Goal: Information Seeking & Learning: Compare options

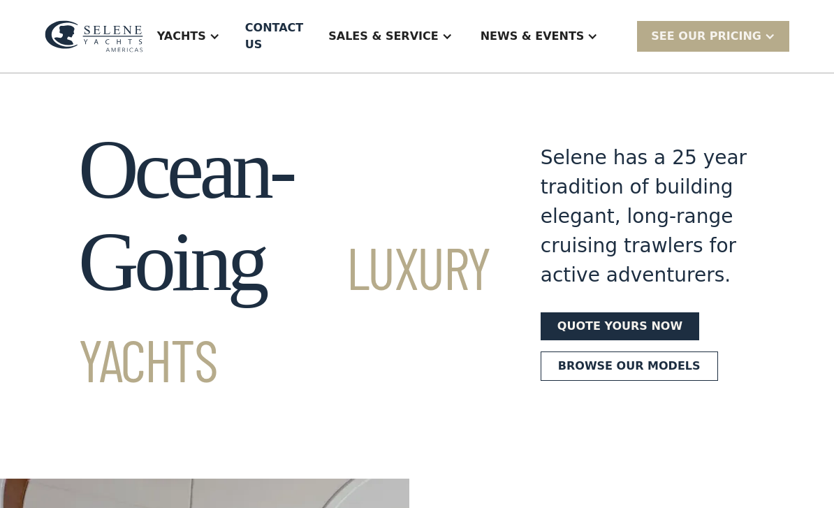
click at [206, 34] on div "Yachts" at bounding box center [181, 36] width 49 height 17
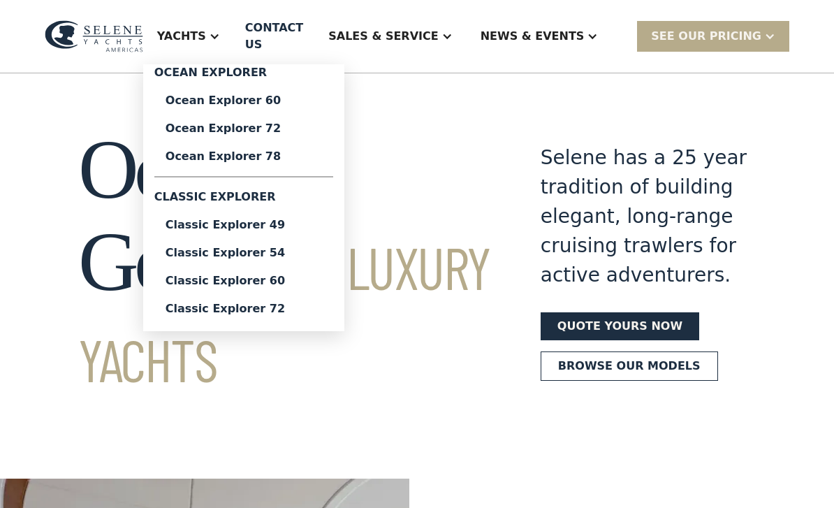
click at [216, 98] on div "Ocean Explorer 60" at bounding box center [244, 100] width 156 height 11
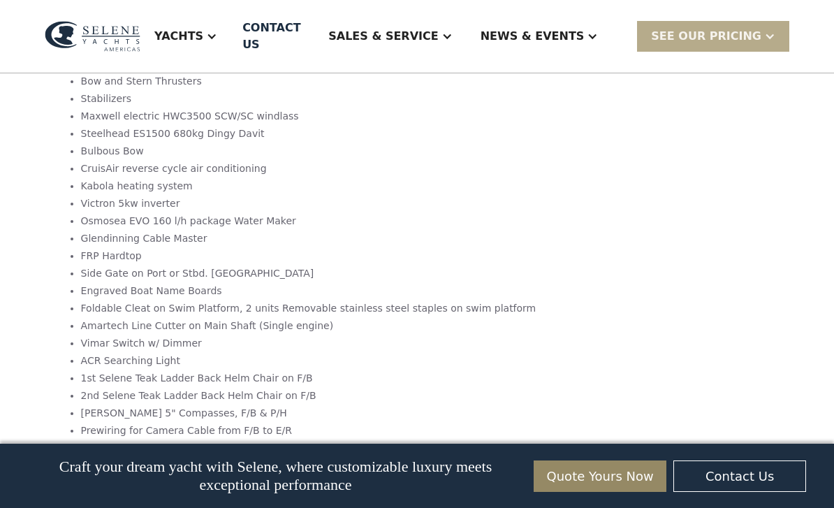
scroll to position [2587, 0]
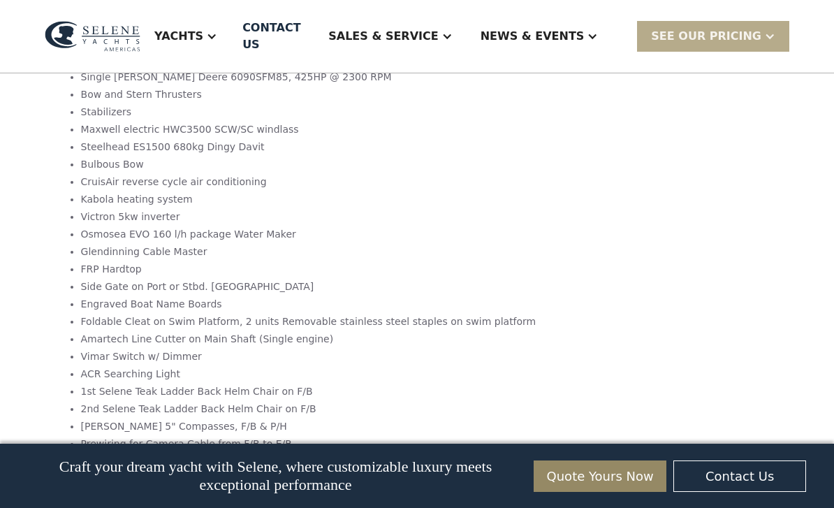
click at [203, 31] on div "Yachts" at bounding box center [178, 36] width 49 height 17
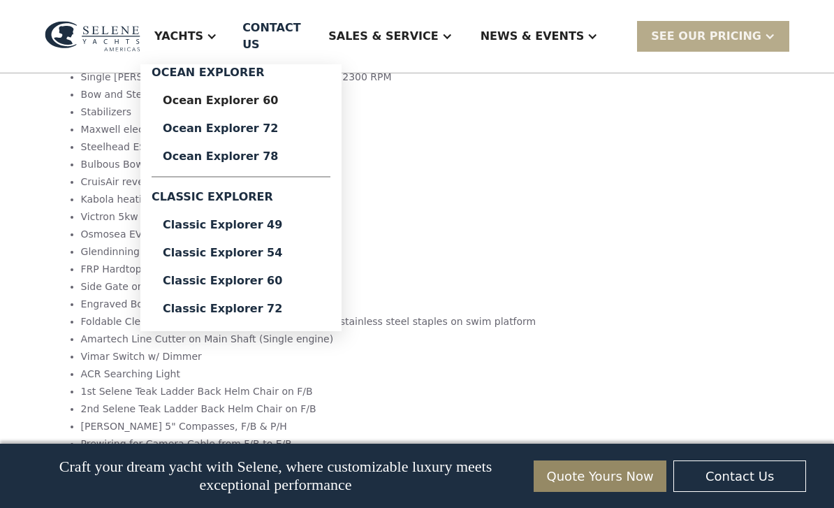
click at [226, 219] on div "Classic Explorer 49" at bounding box center [241, 224] width 156 height 11
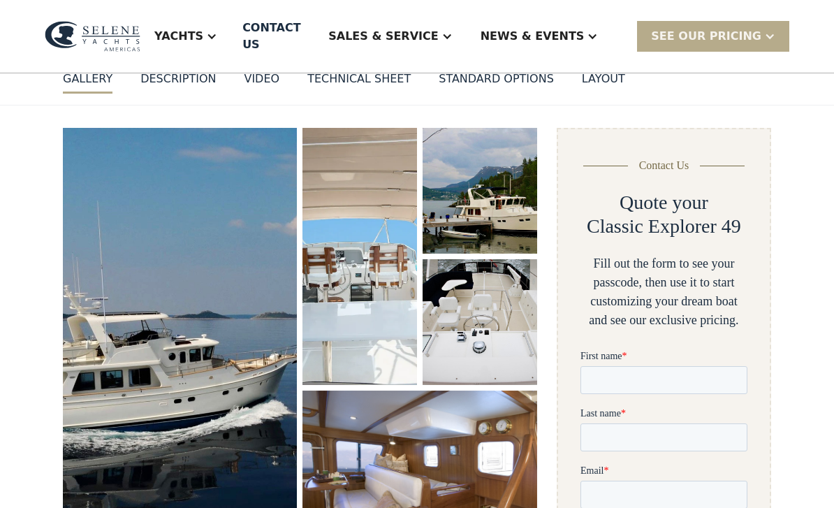
scroll to position [168, 0]
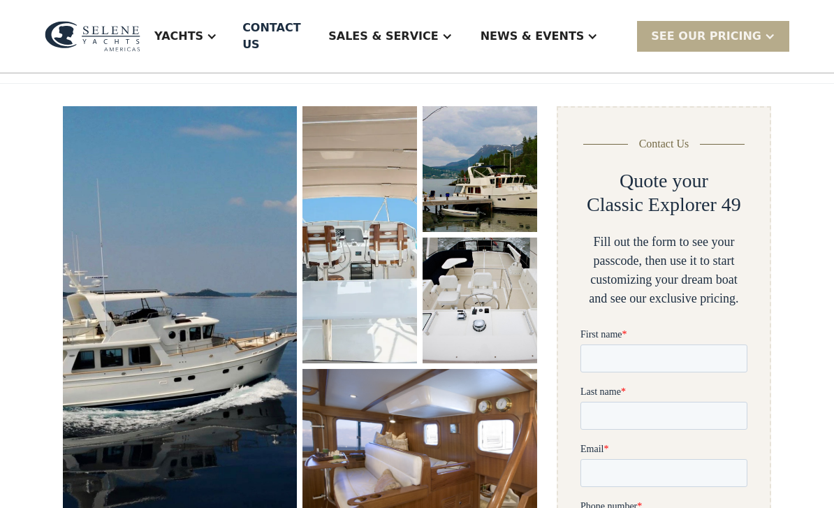
click at [170, 260] on img "open lightbox" at bounding box center [179, 321] width 235 height 432
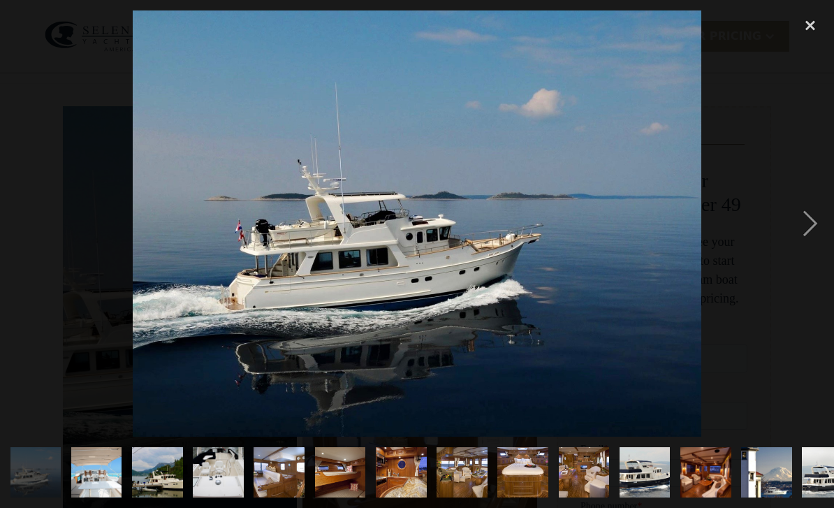
click at [811, 256] on div "next image" at bounding box center [809, 223] width 47 height 427
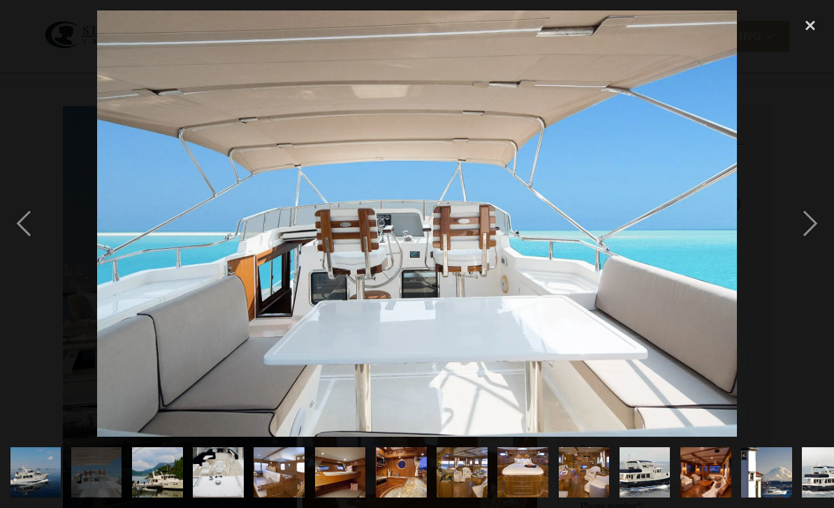
click at [828, 247] on div "next image" at bounding box center [809, 223] width 47 height 427
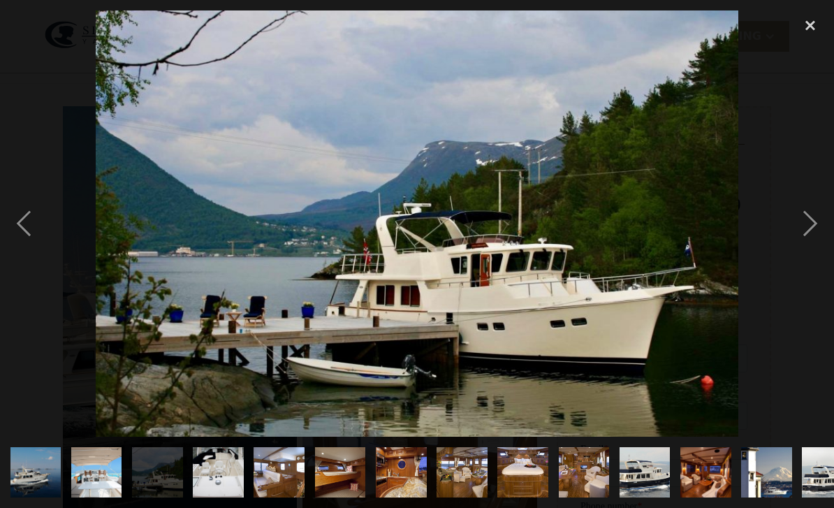
click at [813, 22] on div "close lightbox" at bounding box center [809, 25] width 47 height 31
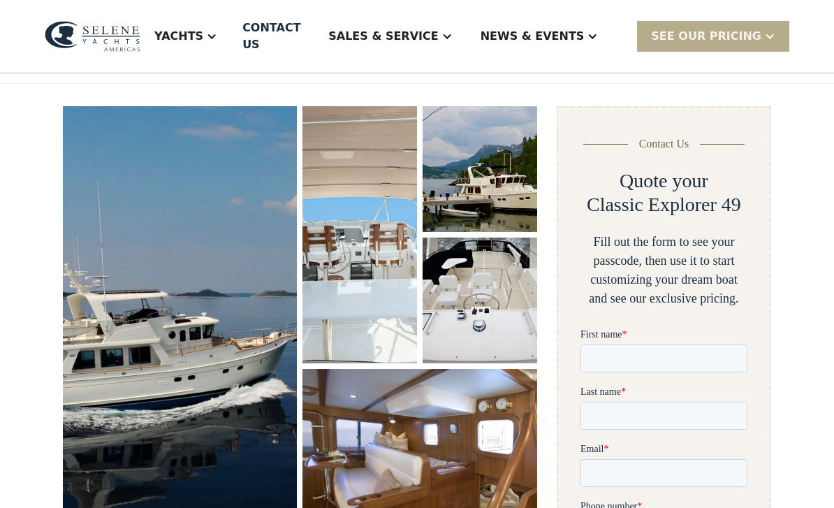
click at [203, 34] on div "Yachts" at bounding box center [178, 36] width 49 height 17
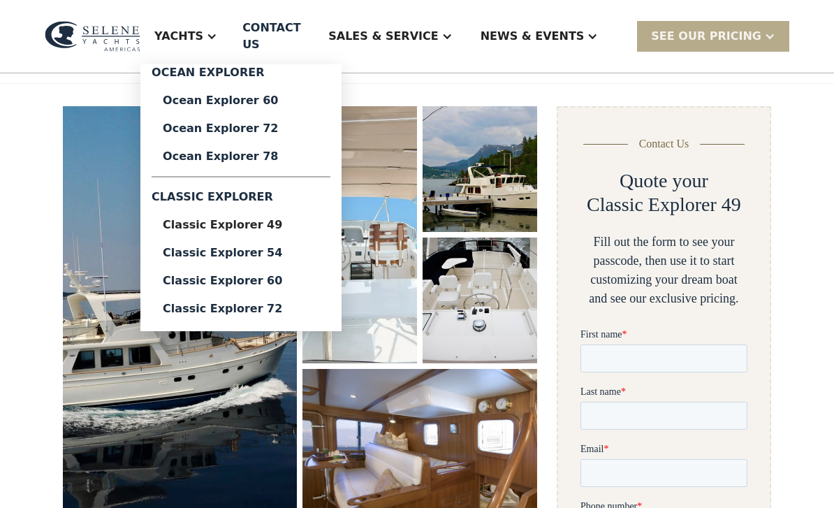
click at [233, 247] on div "Classic Explorer 54" at bounding box center [241, 252] width 156 height 11
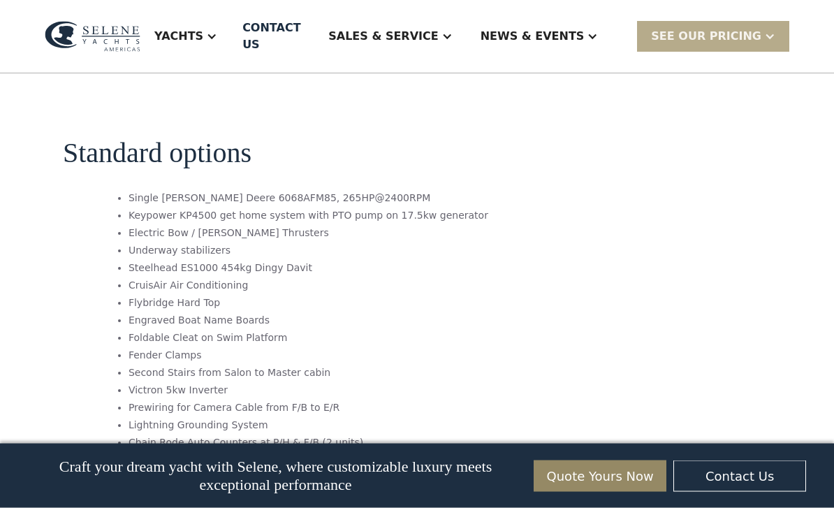
scroll to position [2031, 0]
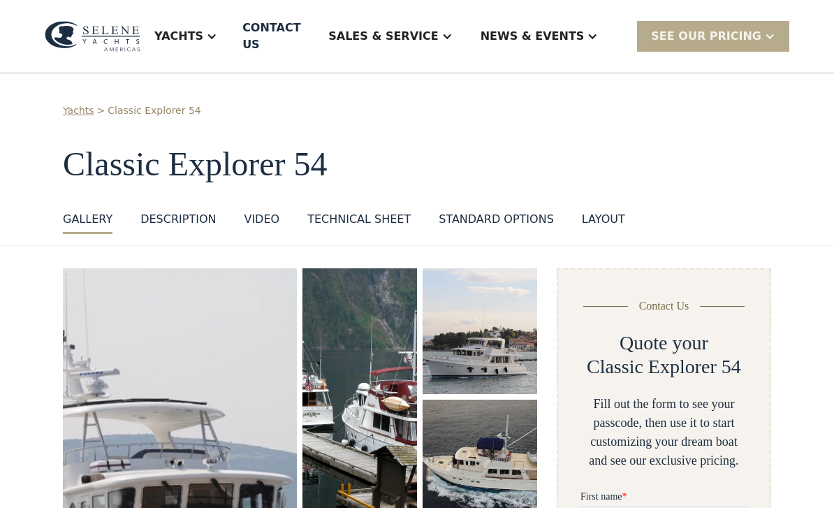
click at [203, 28] on div "Yachts" at bounding box center [178, 36] width 49 height 17
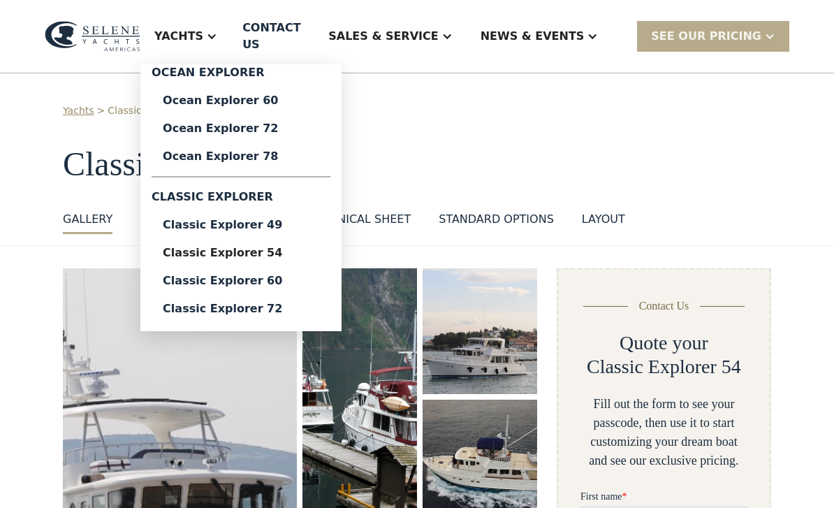
click at [216, 95] on div "Ocean Explorer 60" at bounding box center [241, 100] width 156 height 11
